Goal: Navigation & Orientation: Find specific page/section

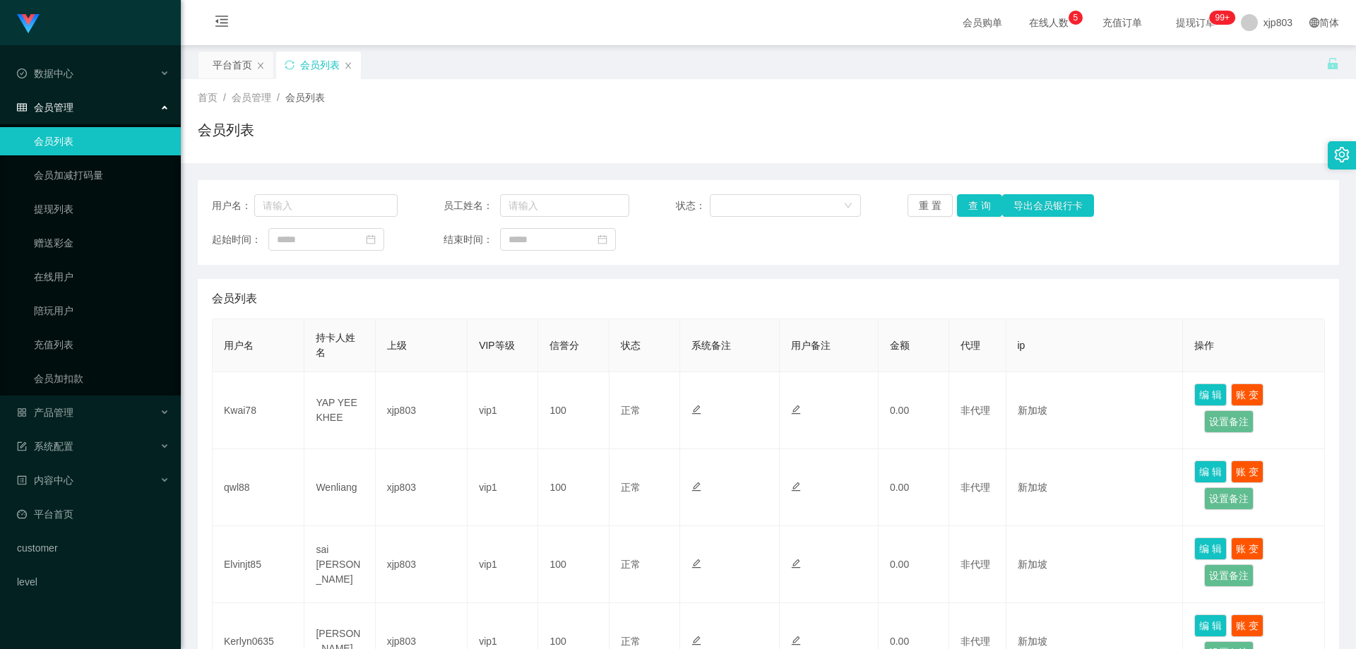
scroll to position [282, 0]
